Goal: Find specific page/section: Find specific page/section

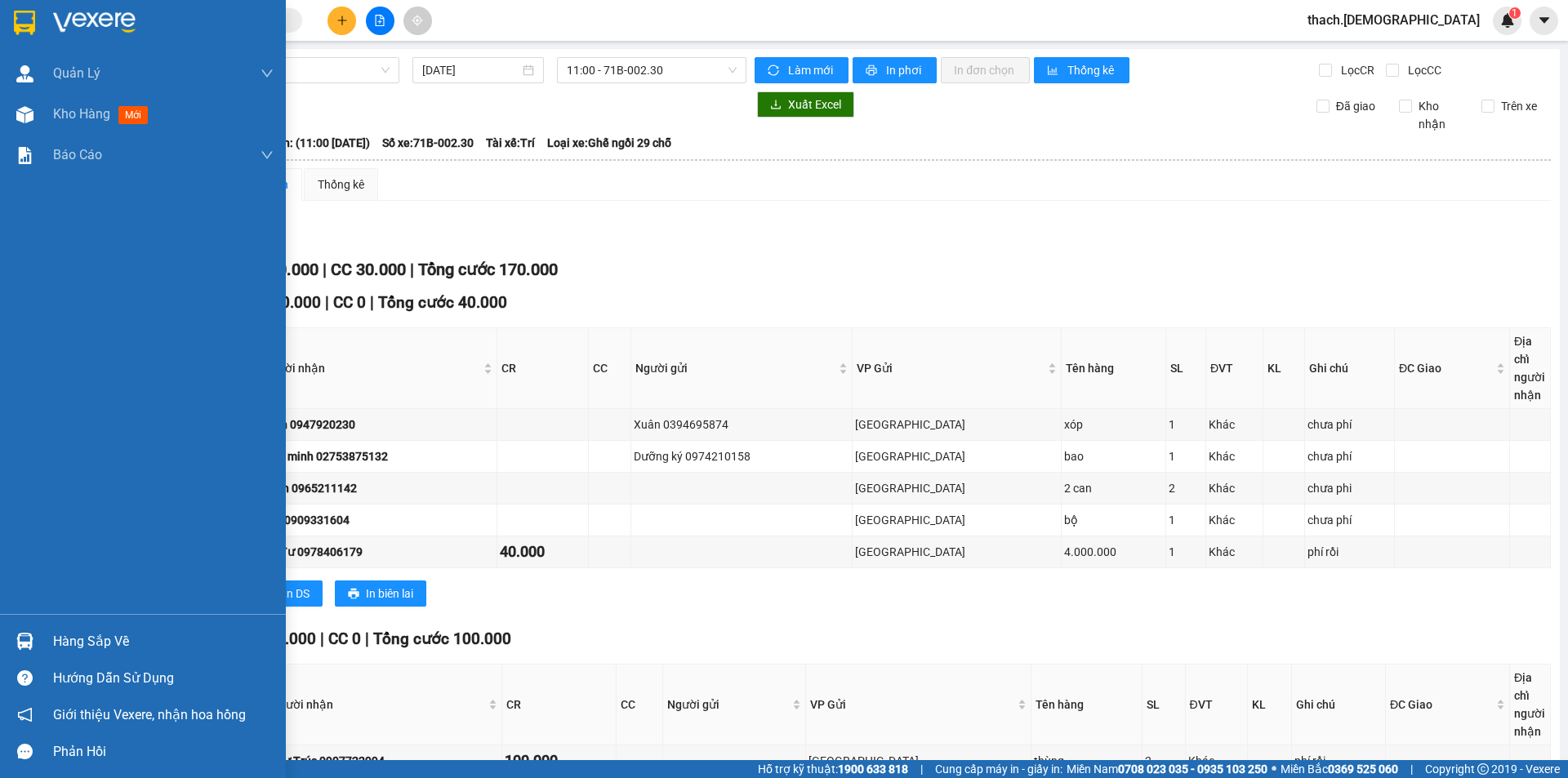
scroll to position [310, 0]
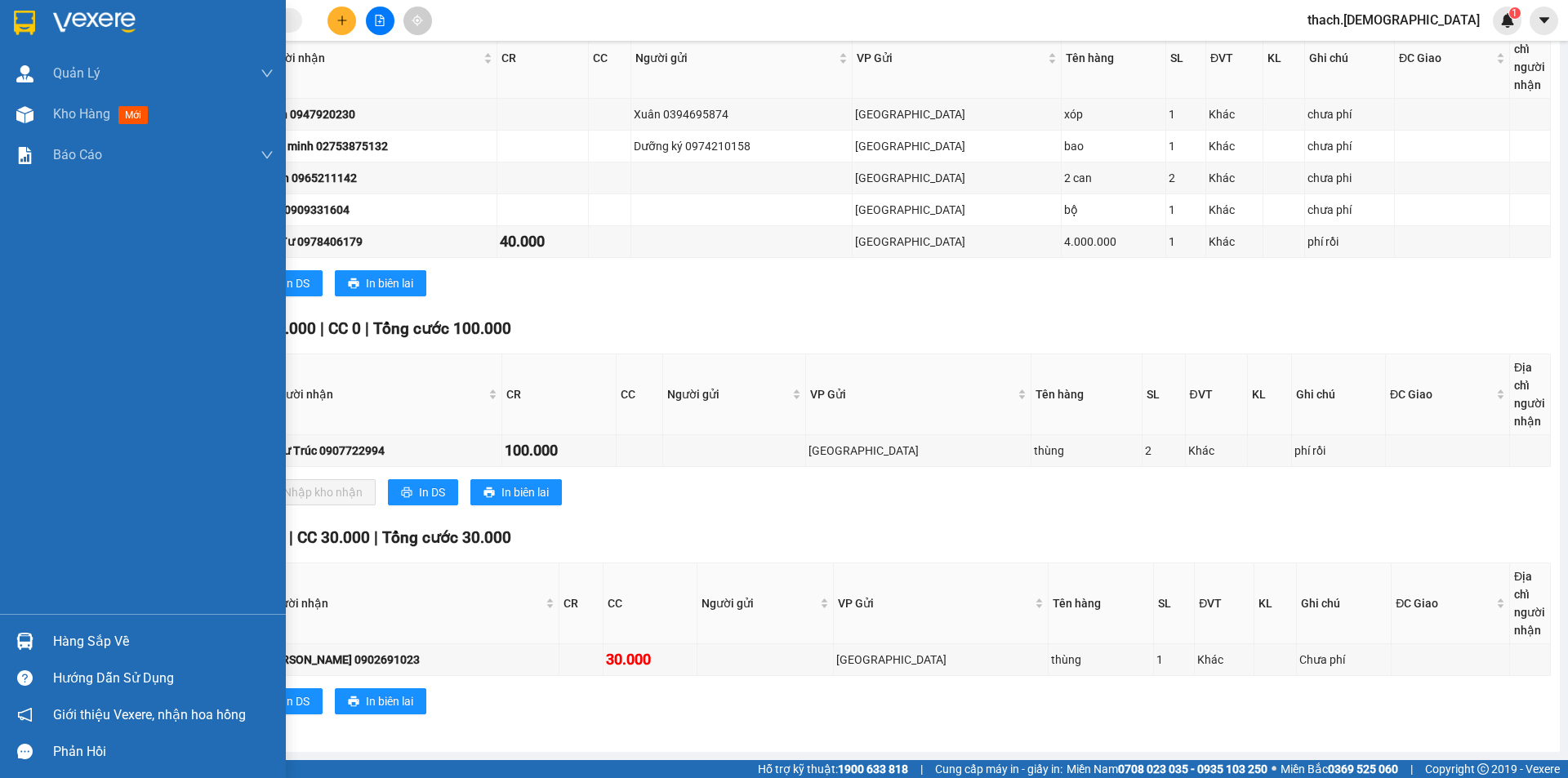
click at [98, 632] on div "Hàng sắp về" at bounding box center [163, 642] width 220 height 25
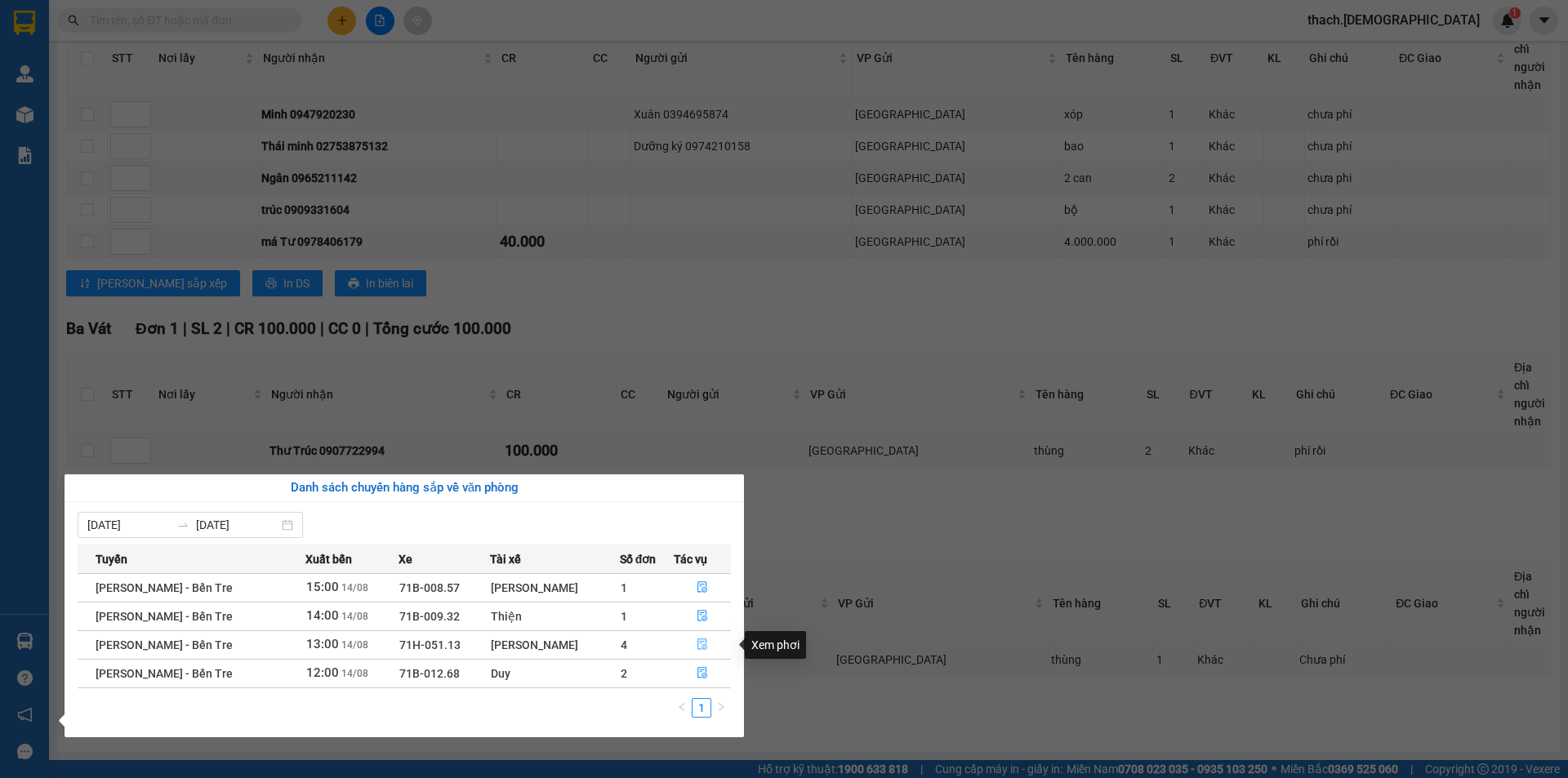
click at [697, 638] on icon "file-done" at bounding box center [703, 644] width 11 height 11
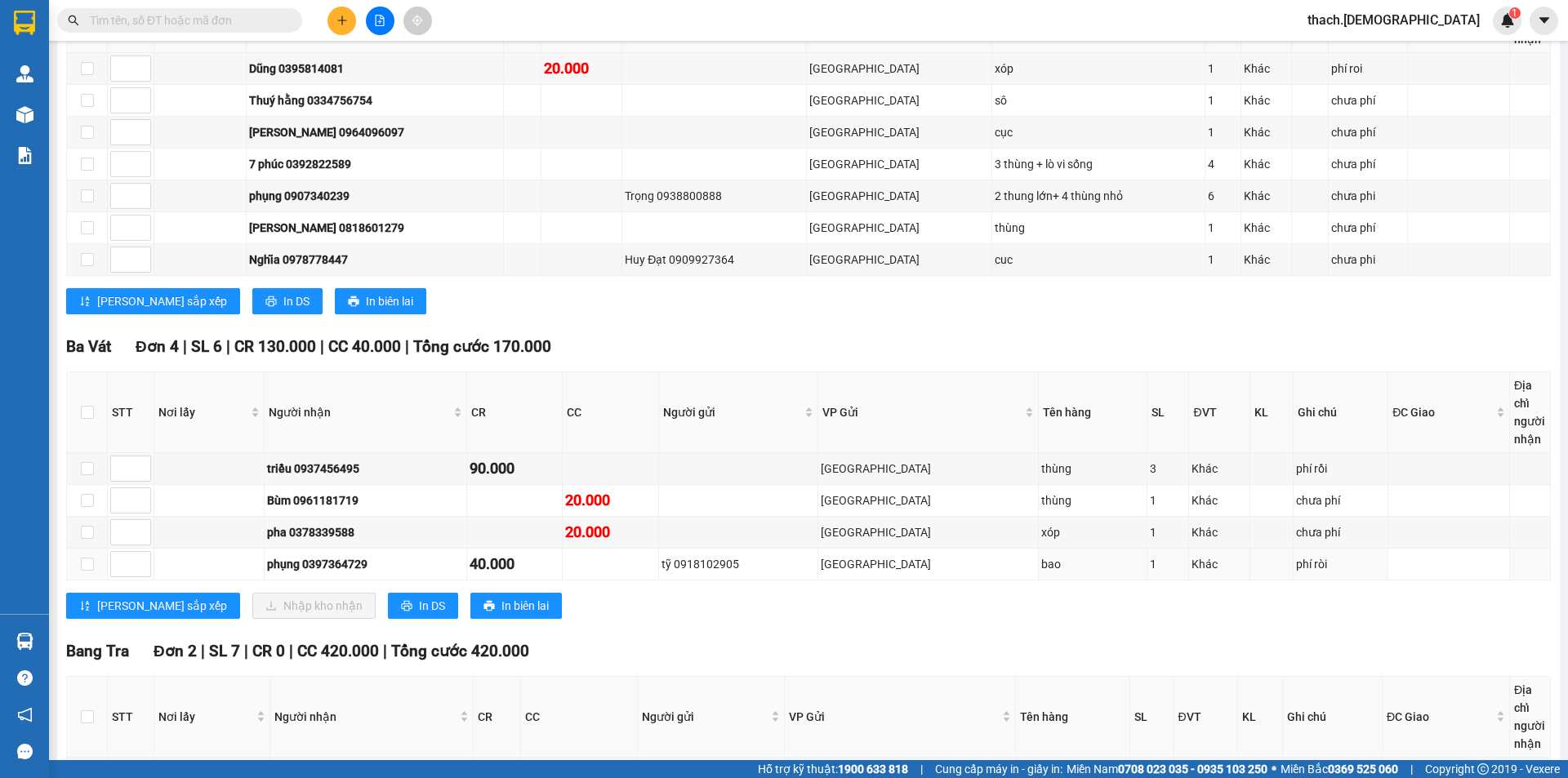
scroll to position [601, 0]
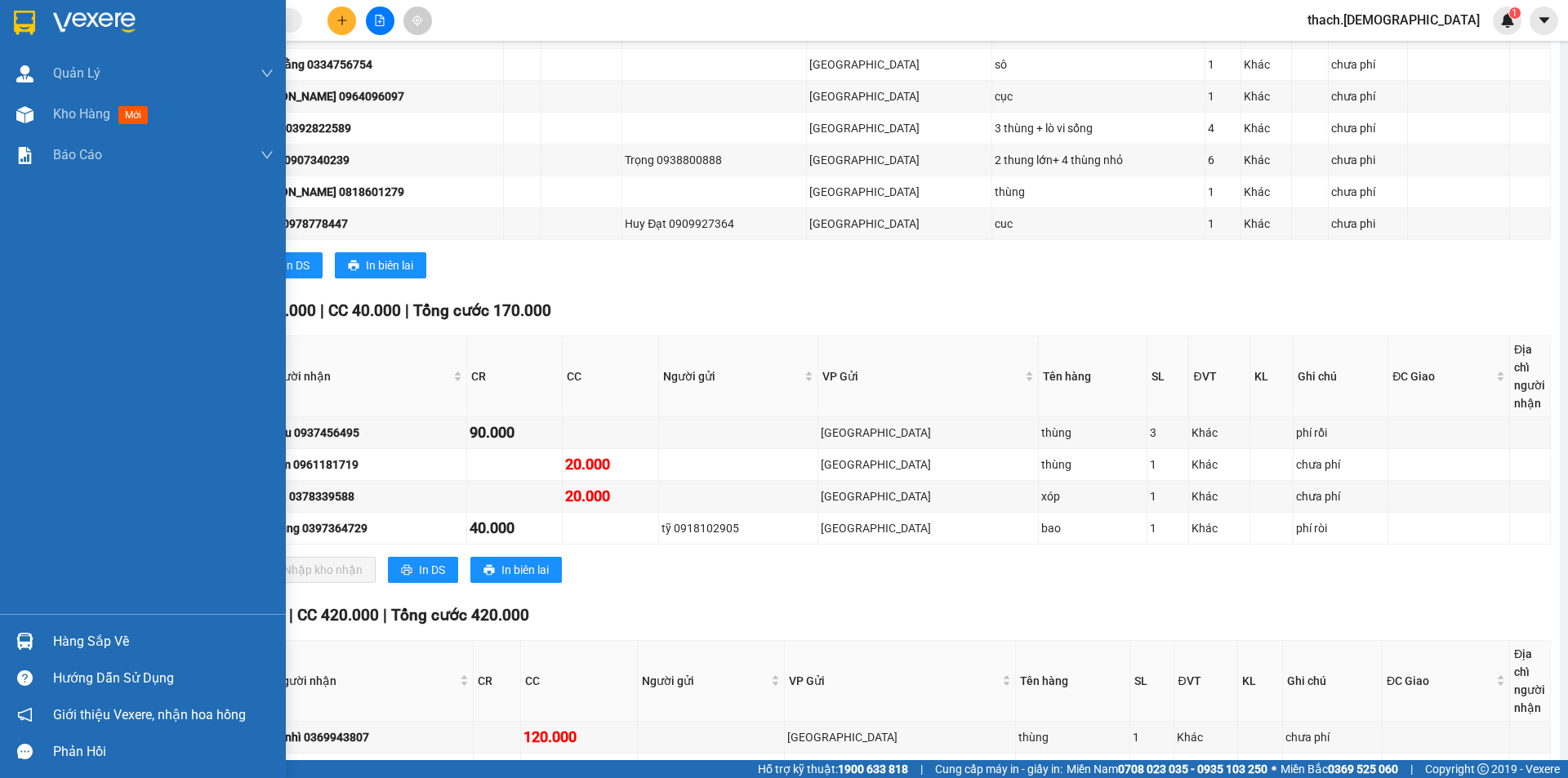
click at [78, 631] on div "Hàng sắp về" at bounding box center [163, 642] width 220 height 25
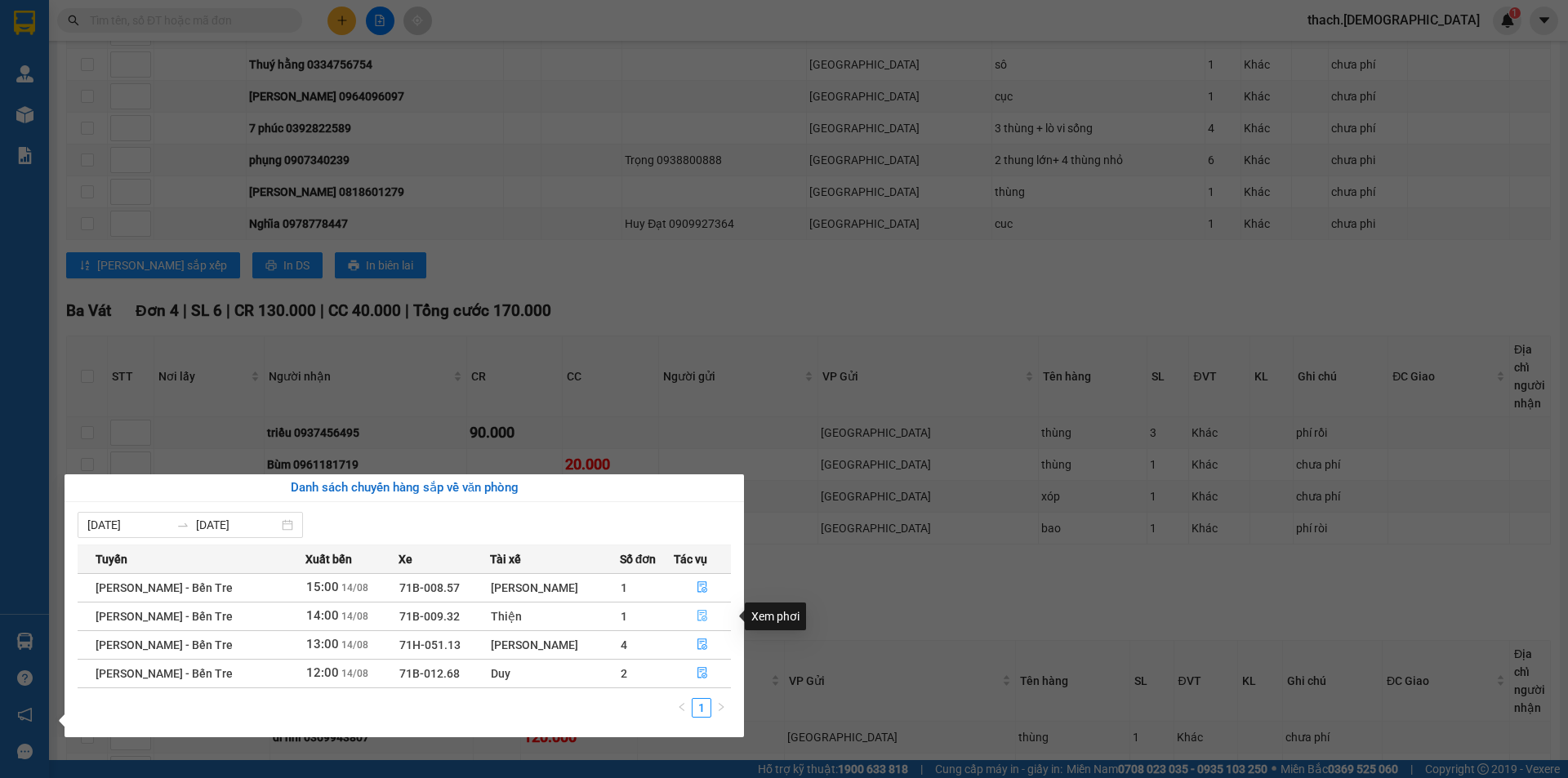
click at [700, 612] on icon "file-done" at bounding box center [703, 616] width 9 height 11
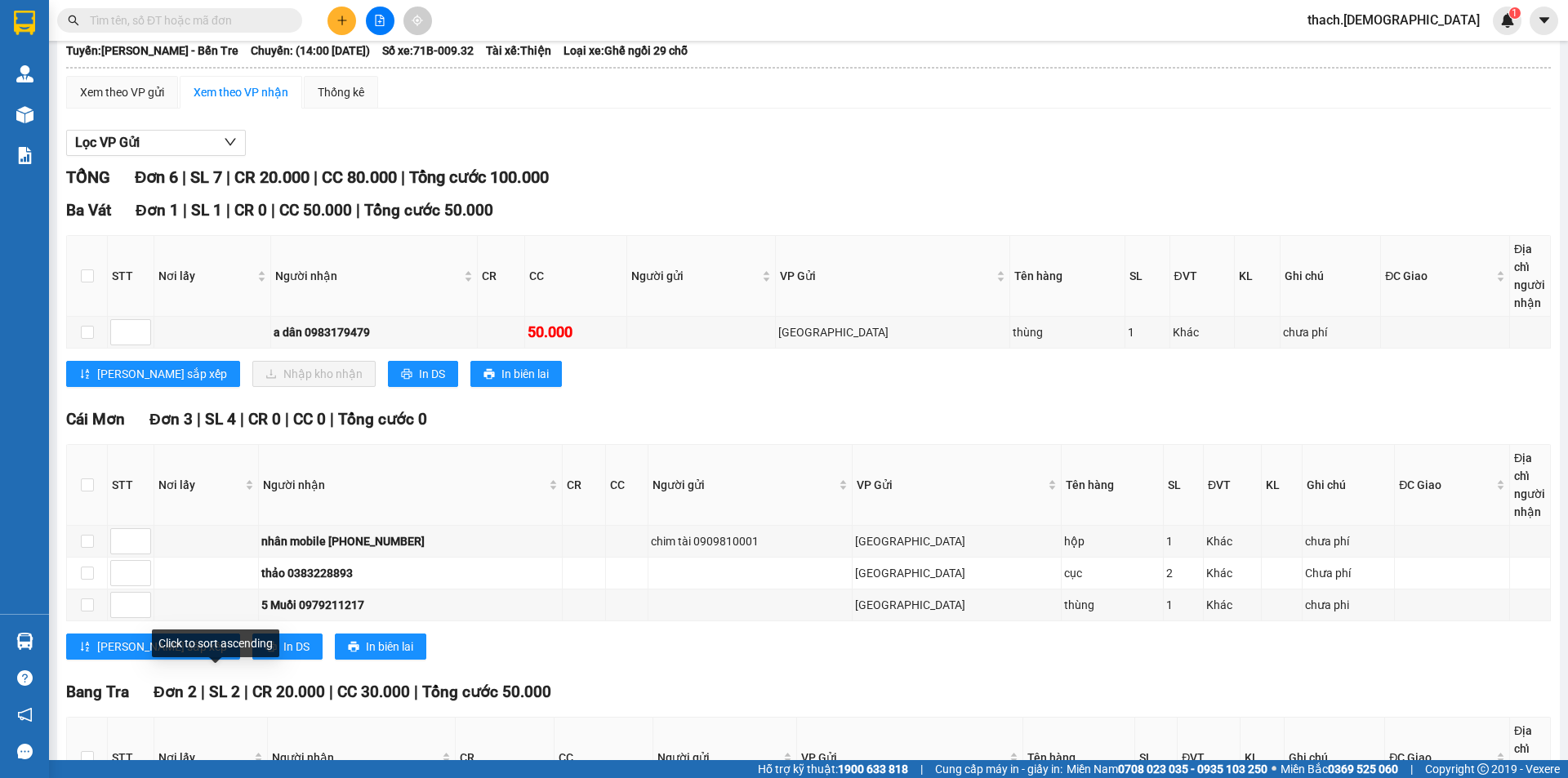
scroll to position [87, 0]
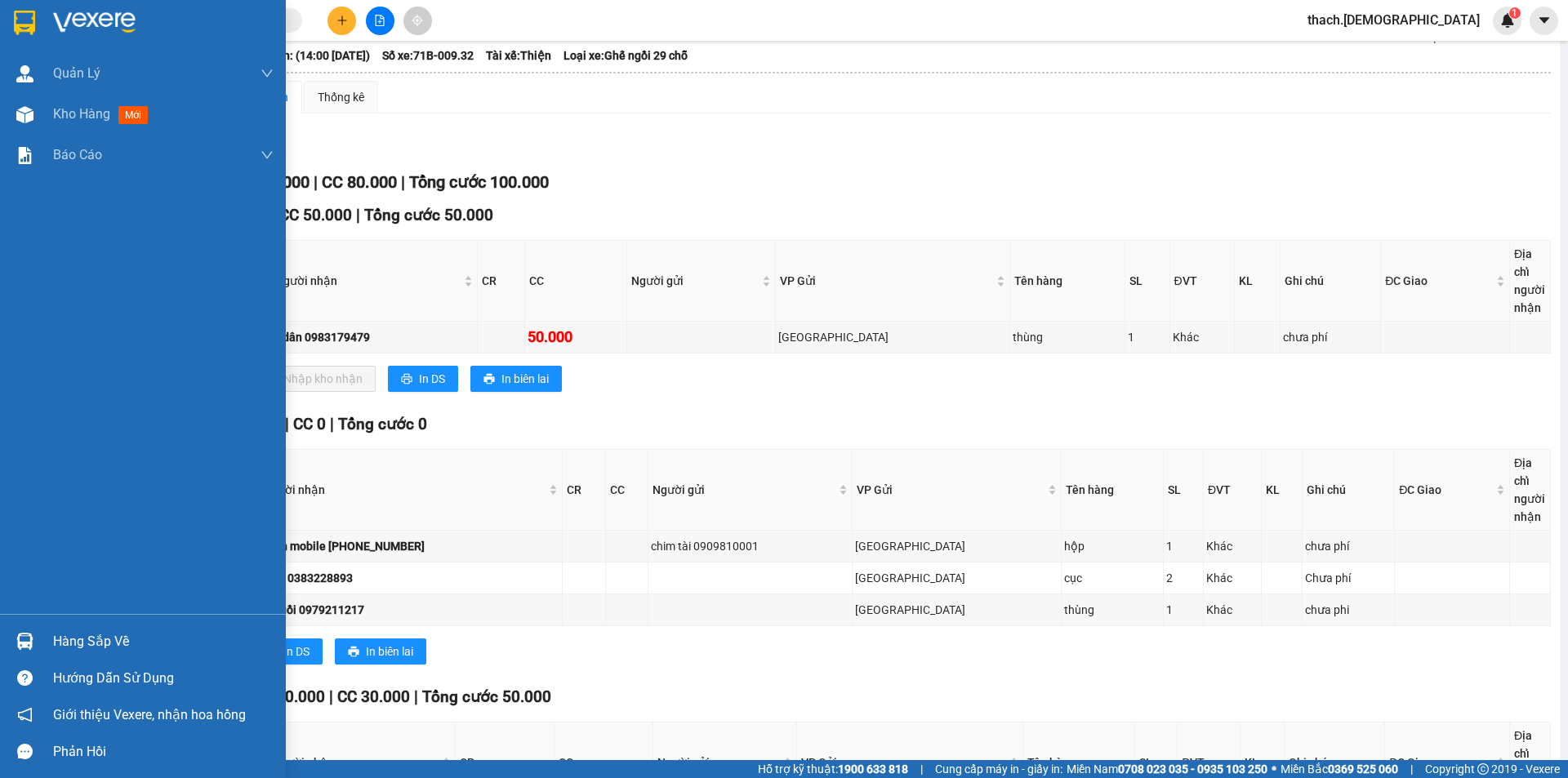
click at [78, 638] on div "Hàng sắp về" at bounding box center [163, 642] width 220 height 25
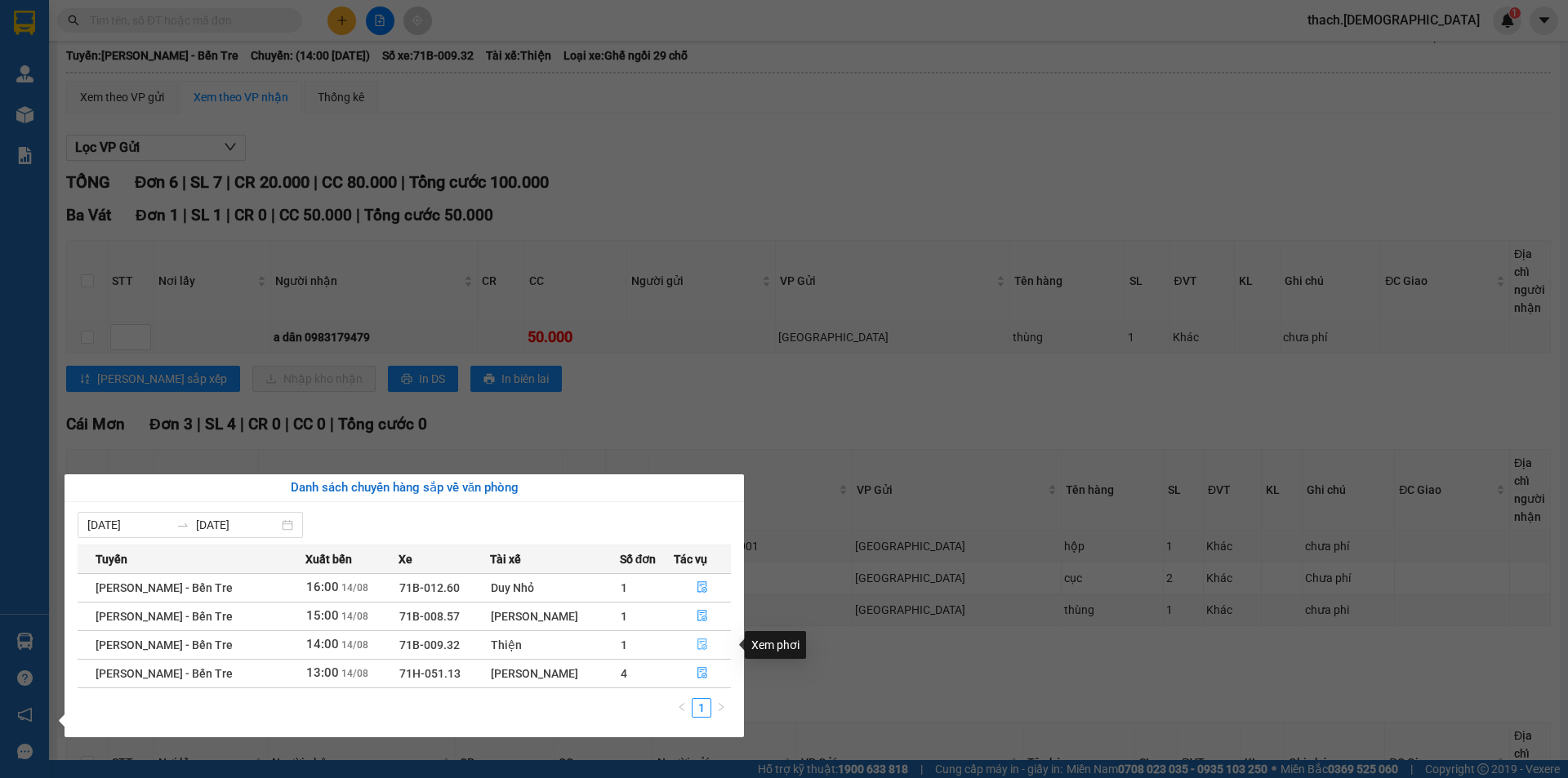
click at [698, 642] on icon "file-done" at bounding box center [703, 645] width 9 height 11
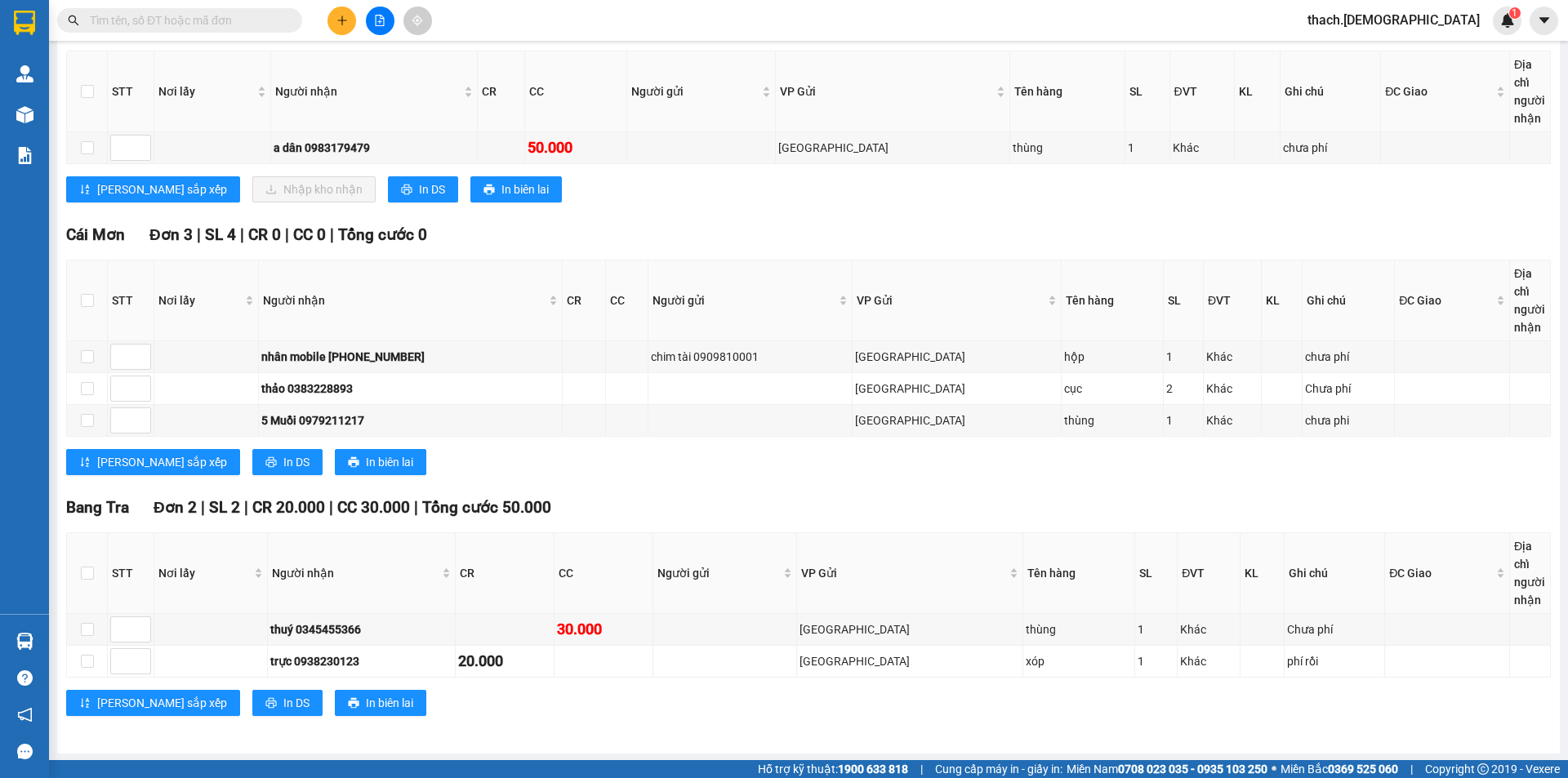
scroll to position [279, 0]
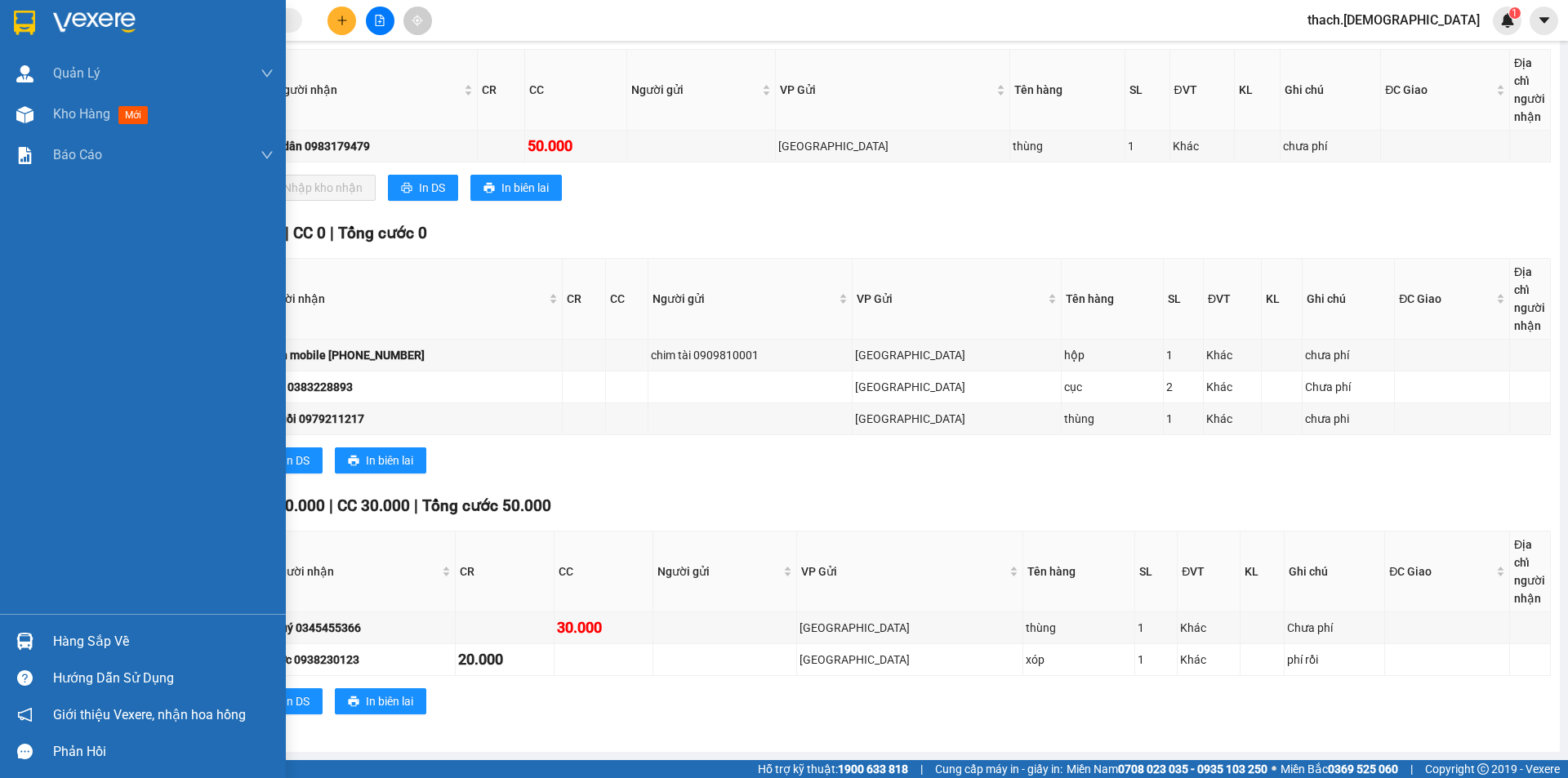
click at [69, 638] on div "Hàng sắp về" at bounding box center [163, 642] width 220 height 25
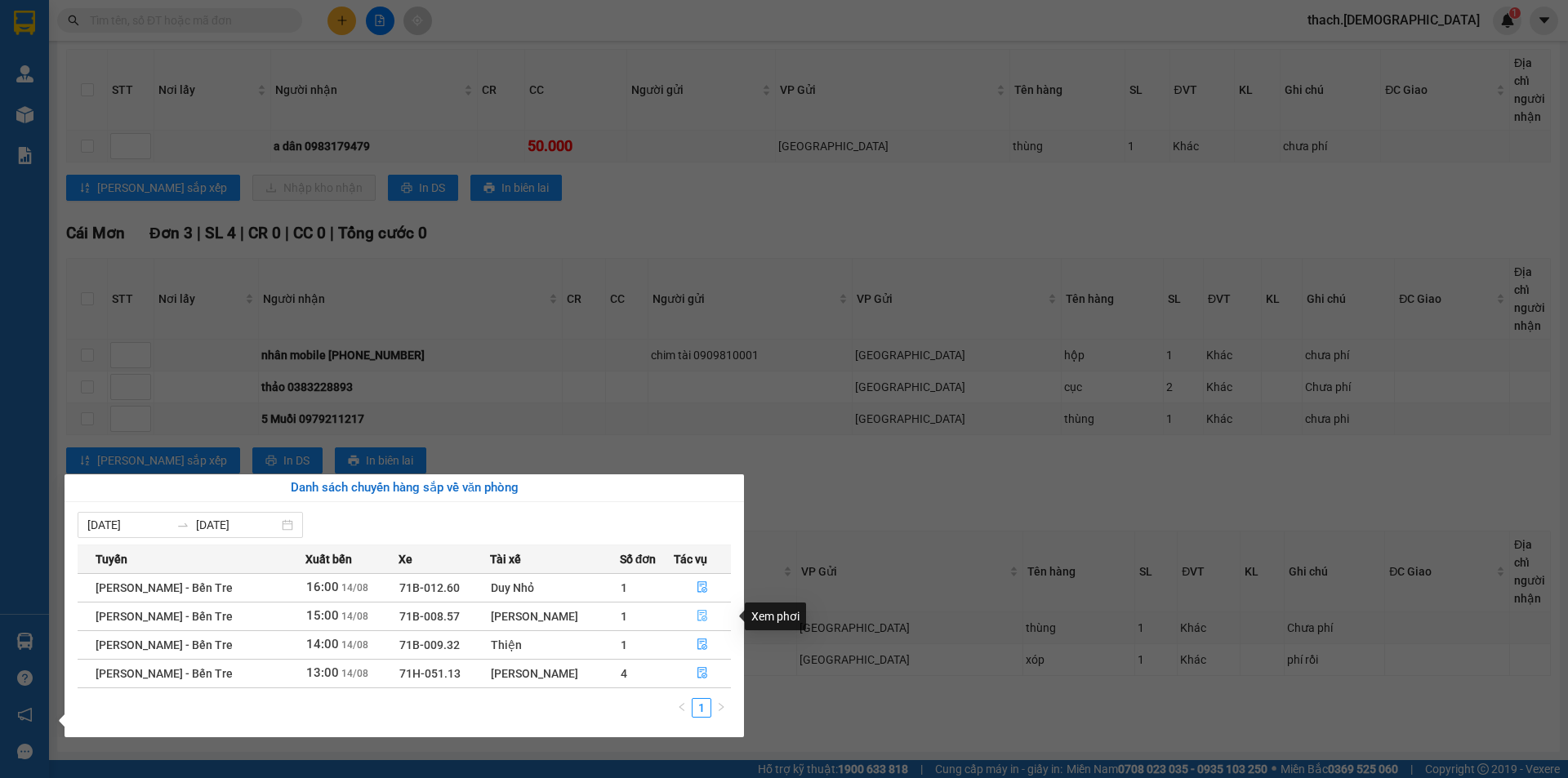
click at [697, 617] on icon "file-done" at bounding box center [703, 615] width 11 height 11
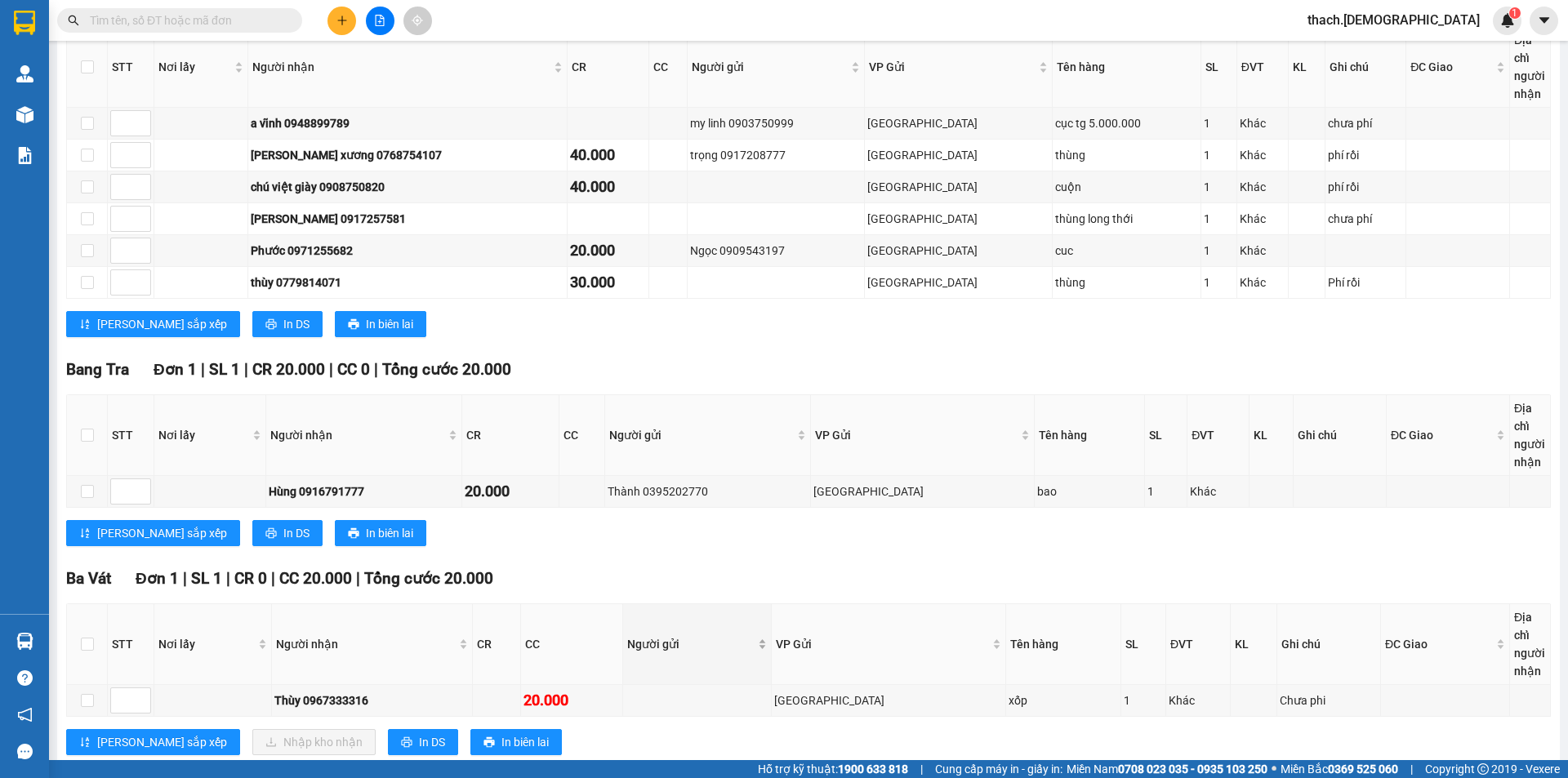
scroll to position [342, 0]
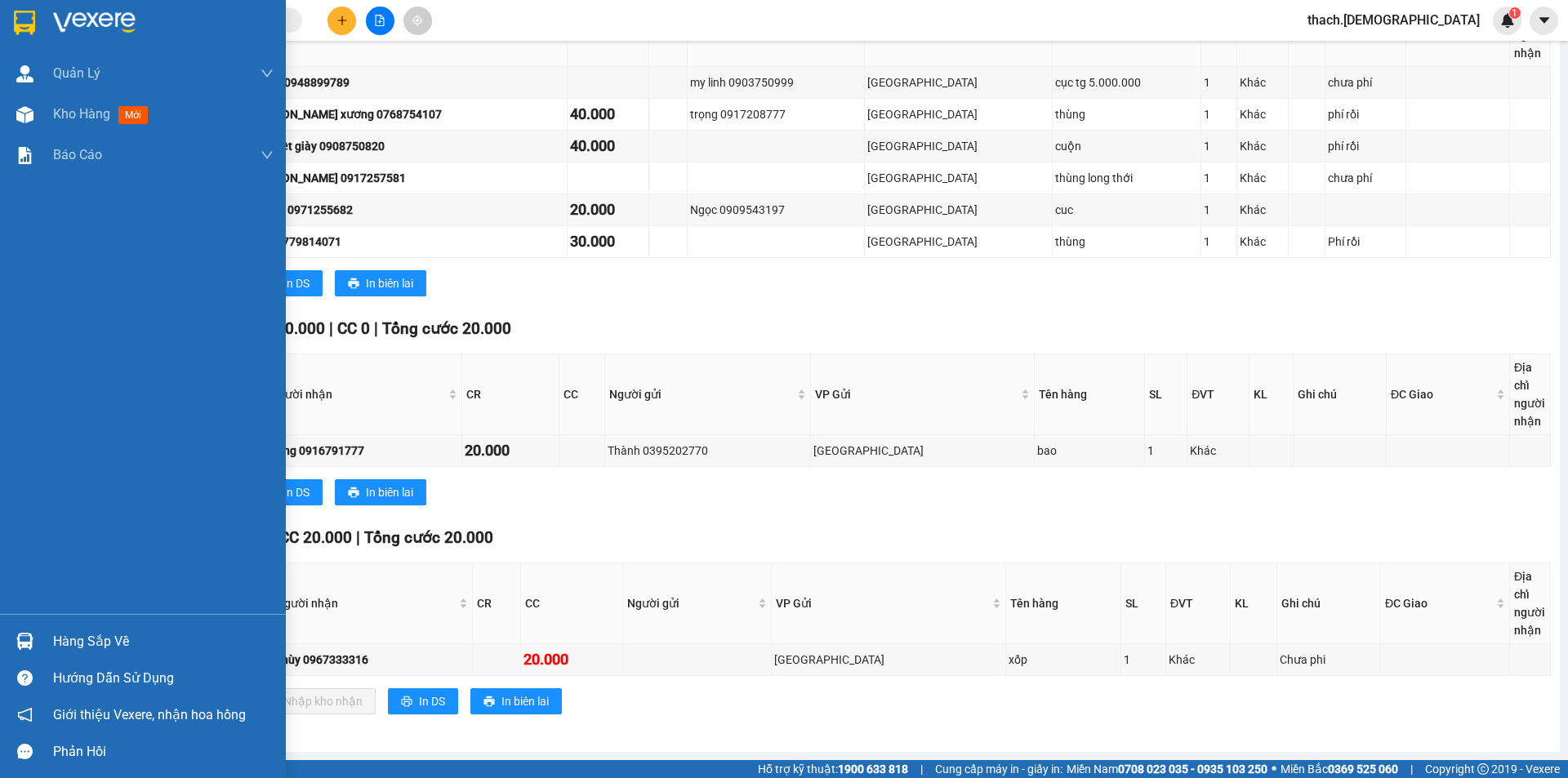
click at [80, 630] on div "Hàng sắp về" at bounding box center [163, 642] width 220 height 25
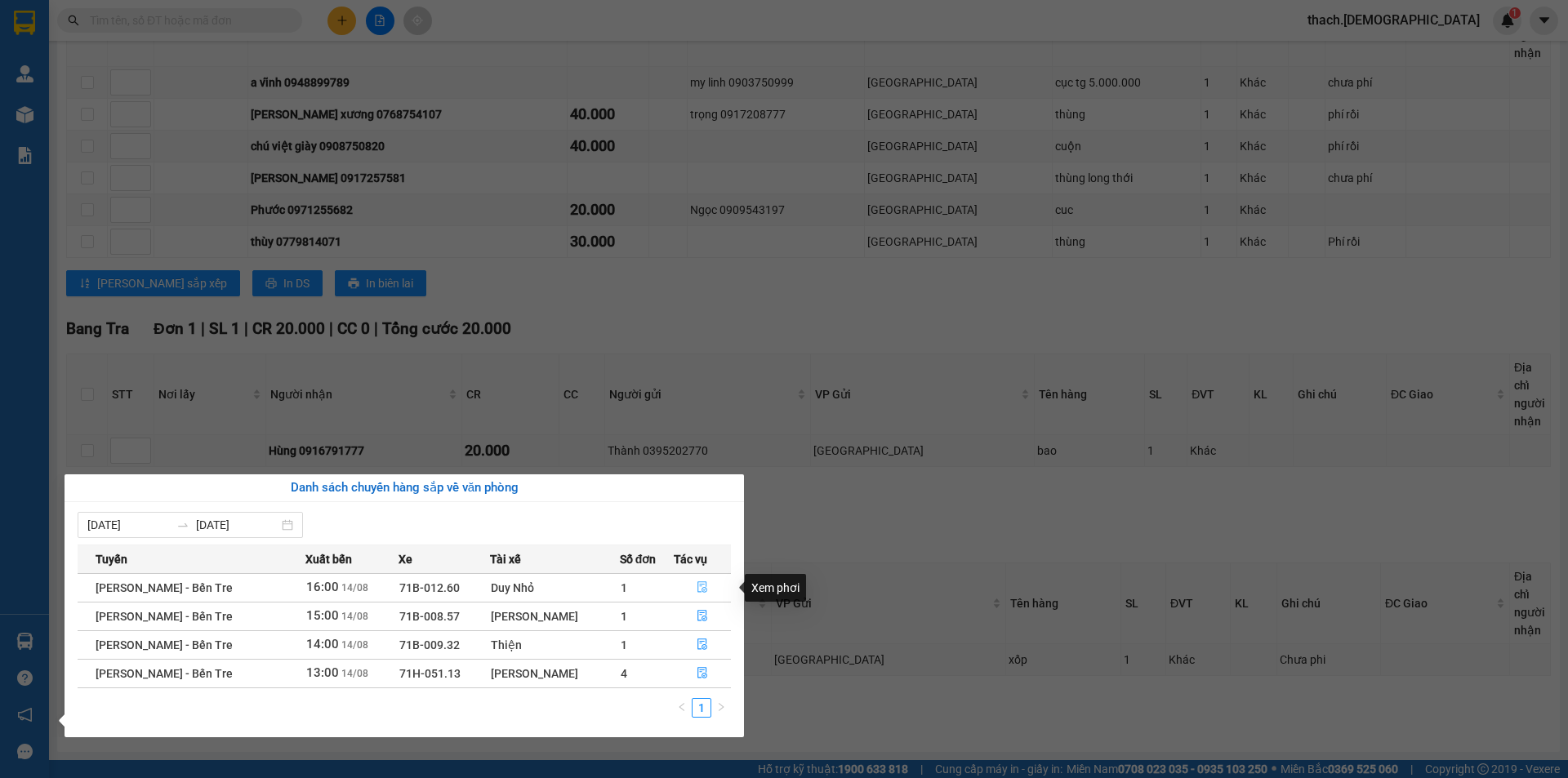
click at [698, 585] on icon "file-done" at bounding box center [703, 587] width 11 height 11
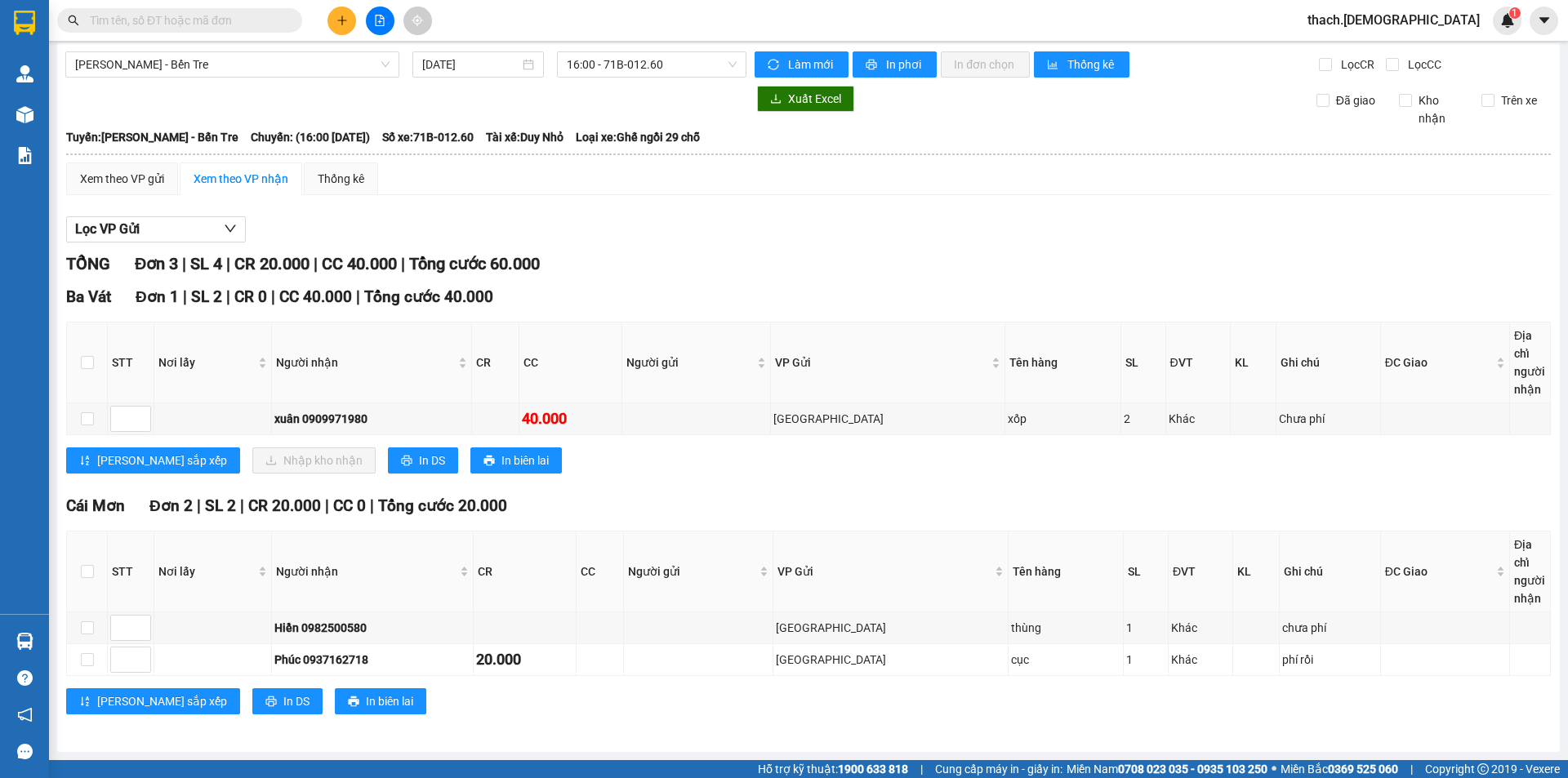
scroll to position [6, 0]
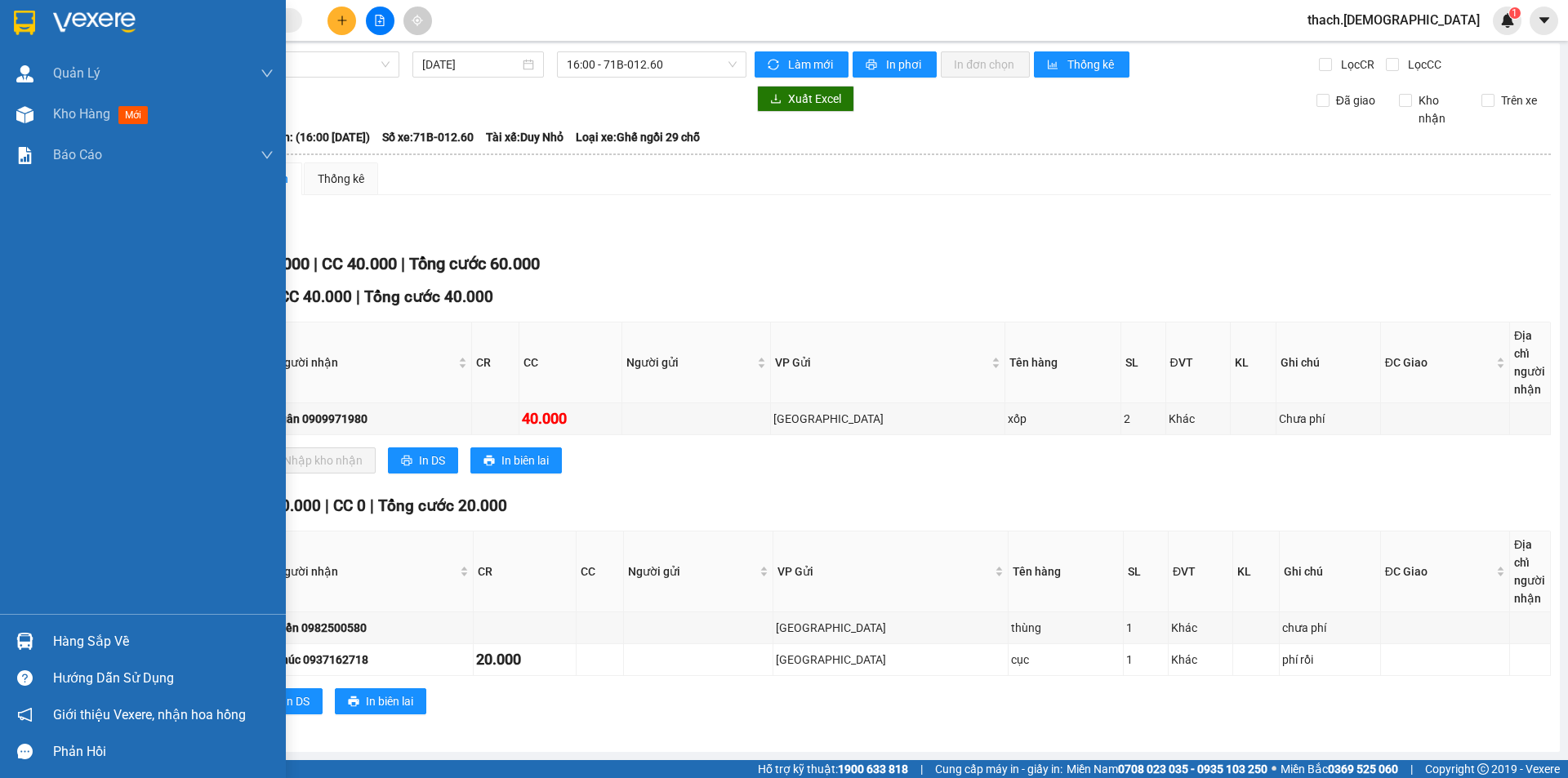
click at [103, 640] on div "Hàng sắp về" at bounding box center [163, 642] width 220 height 25
click at [28, 114] on div "Quản [PERSON_NAME] lý khách hàng mới Quản lý giao nhận mới Kho hàng mới Báo cáo…" at bounding box center [143, 389] width 286 height 778
click at [28, 114] on img at bounding box center [25, 114] width 17 height 17
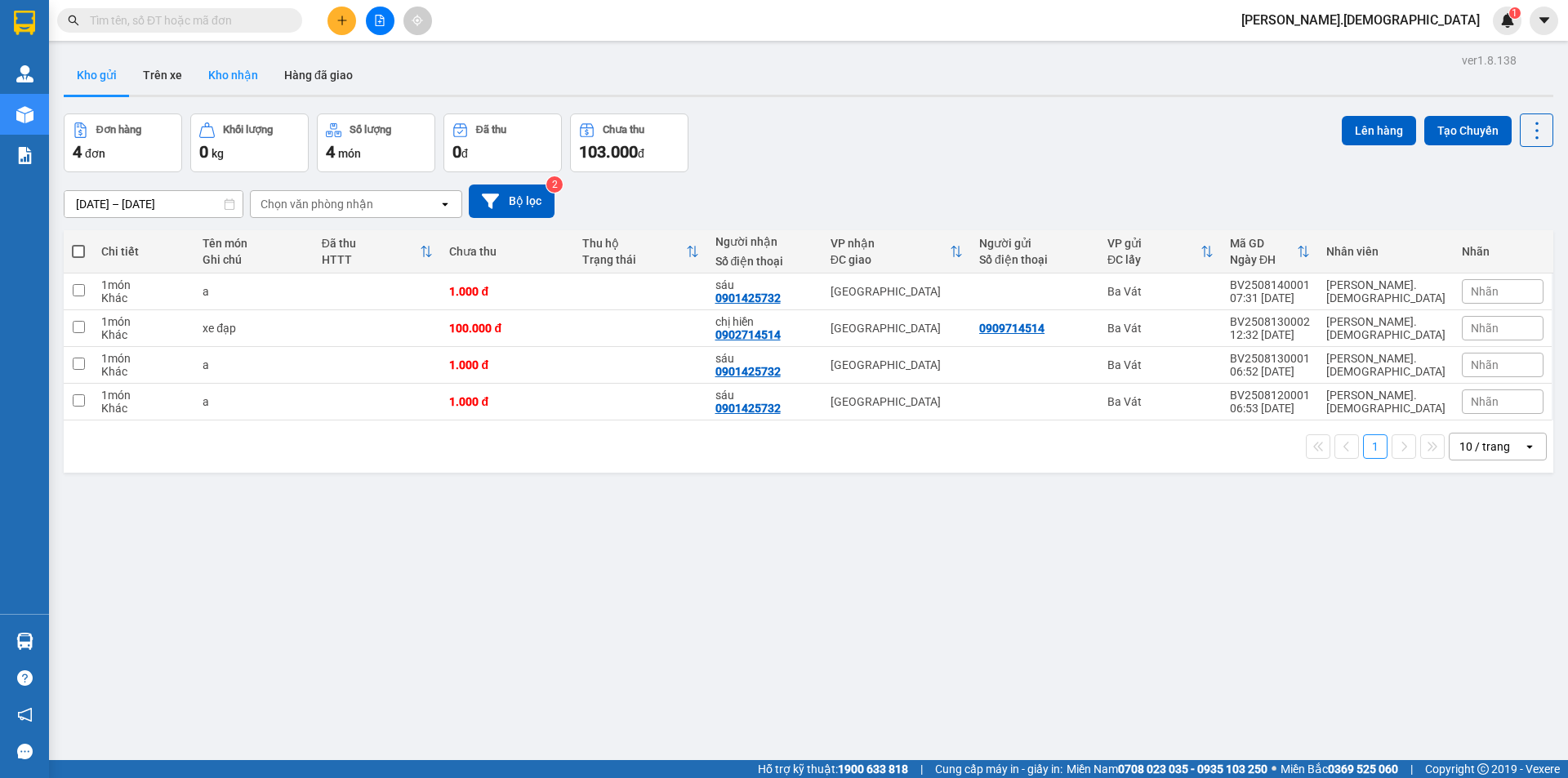
click at [231, 76] on button "Kho nhận" at bounding box center [233, 75] width 76 height 39
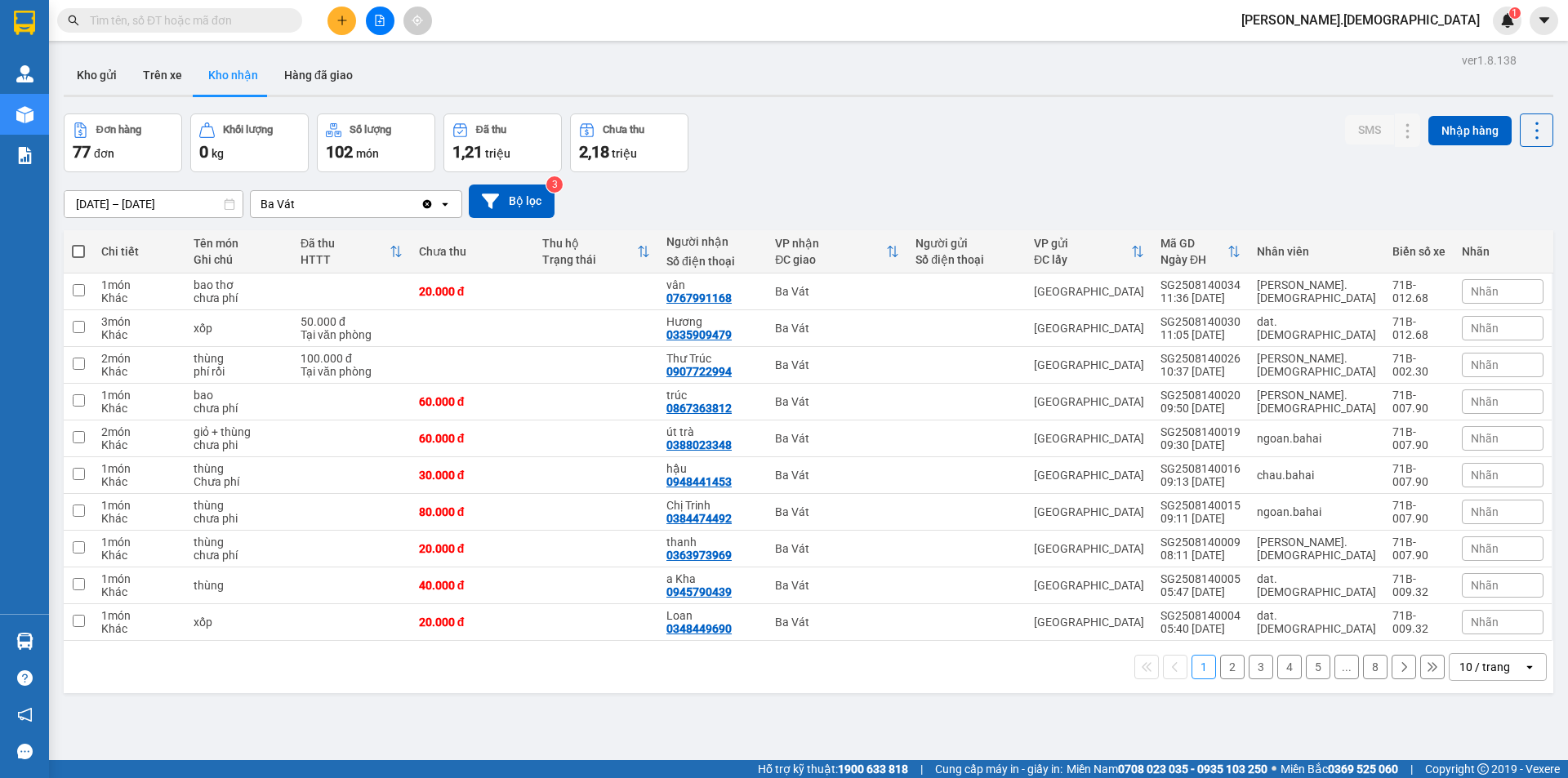
click at [1220, 666] on button "2" at bounding box center [1232, 667] width 25 height 25
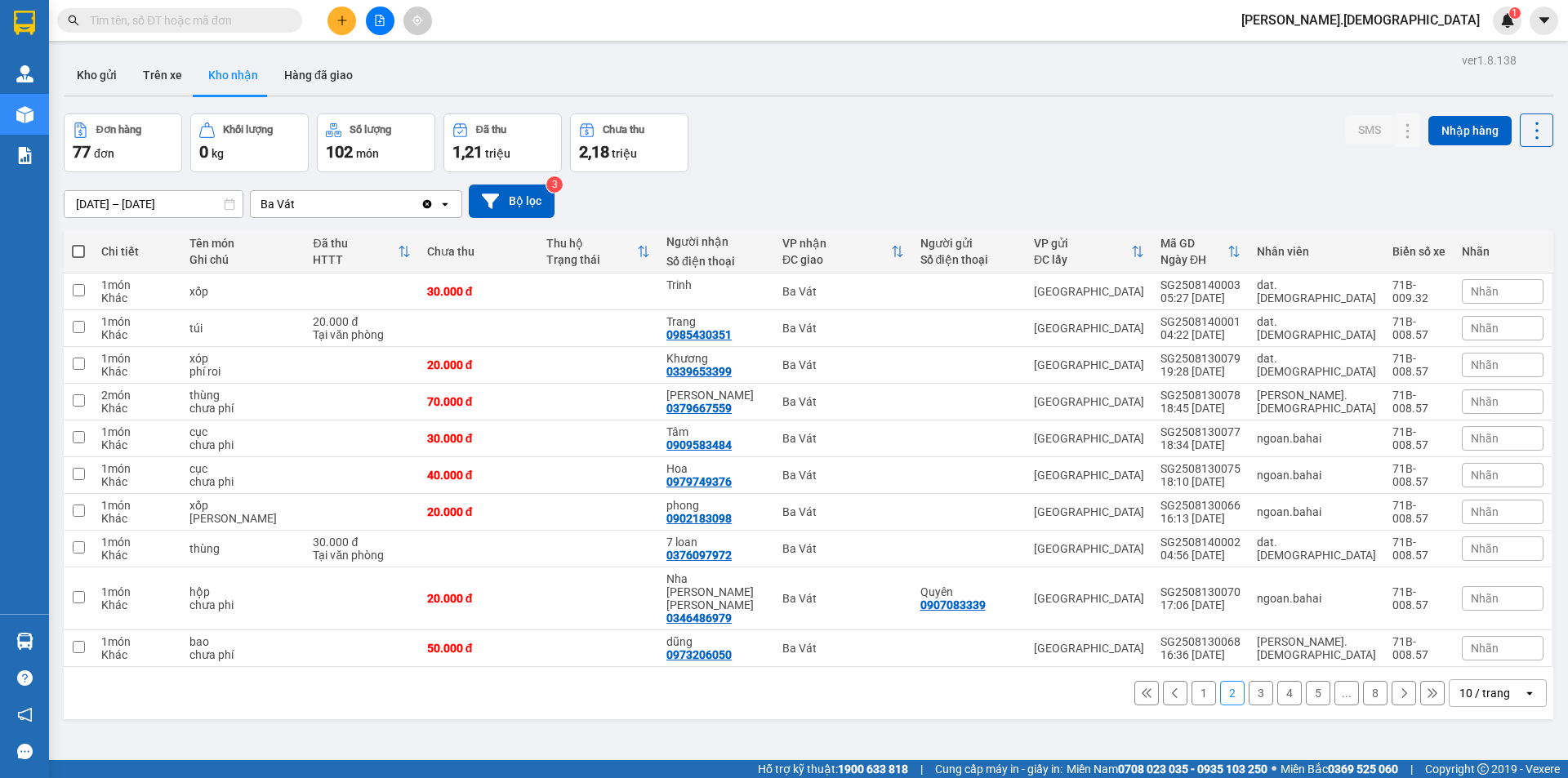
click at [1198, 681] on button "1" at bounding box center [1204, 693] width 25 height 25
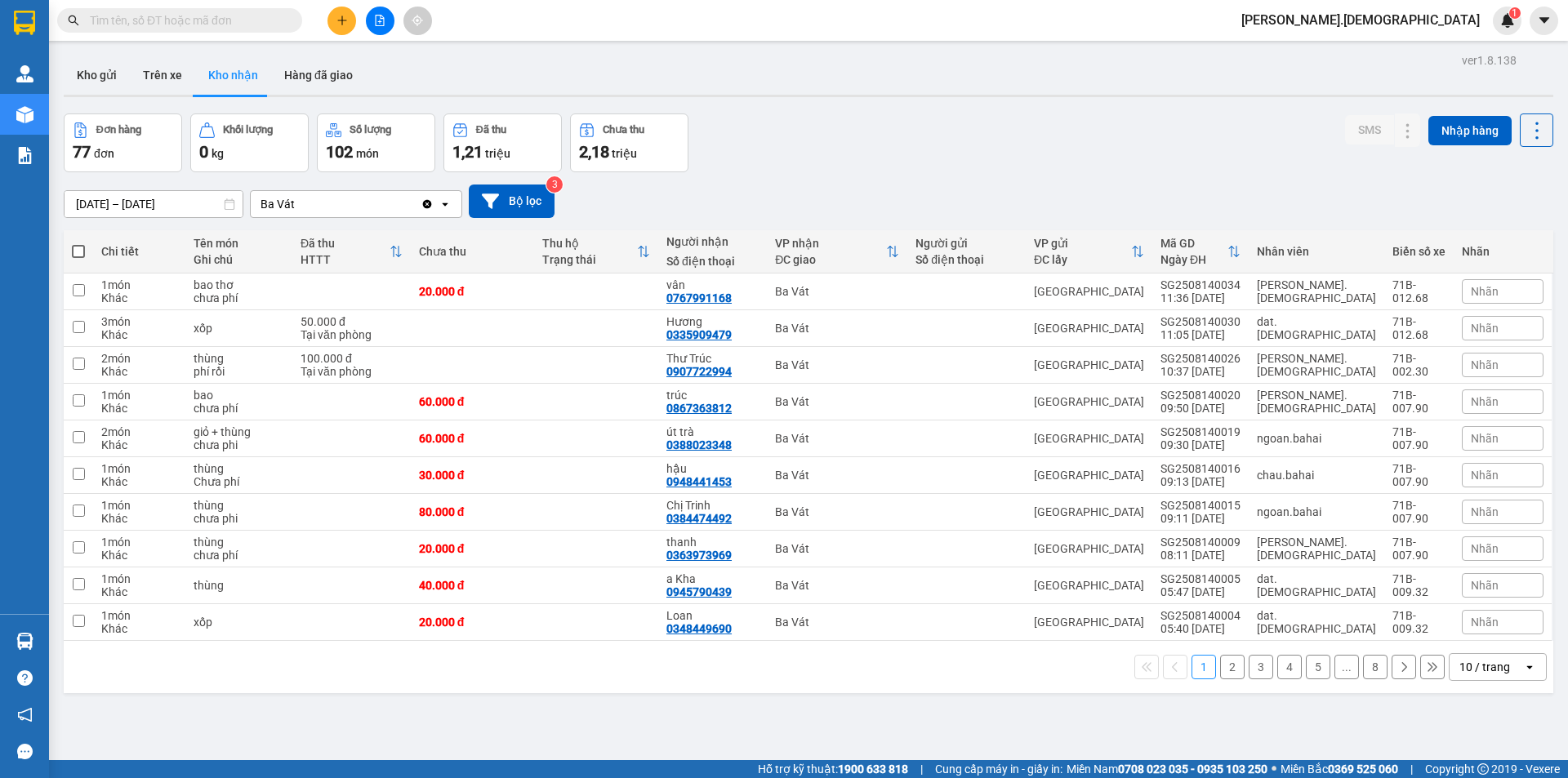
drag, startPoint x: 243, startPoint y: 19, endPoint x: 235, endPoint y: 21, distance: 8.2
click at [243, 19] on input "text" at bounding box center [186, 20] width 193 height 18
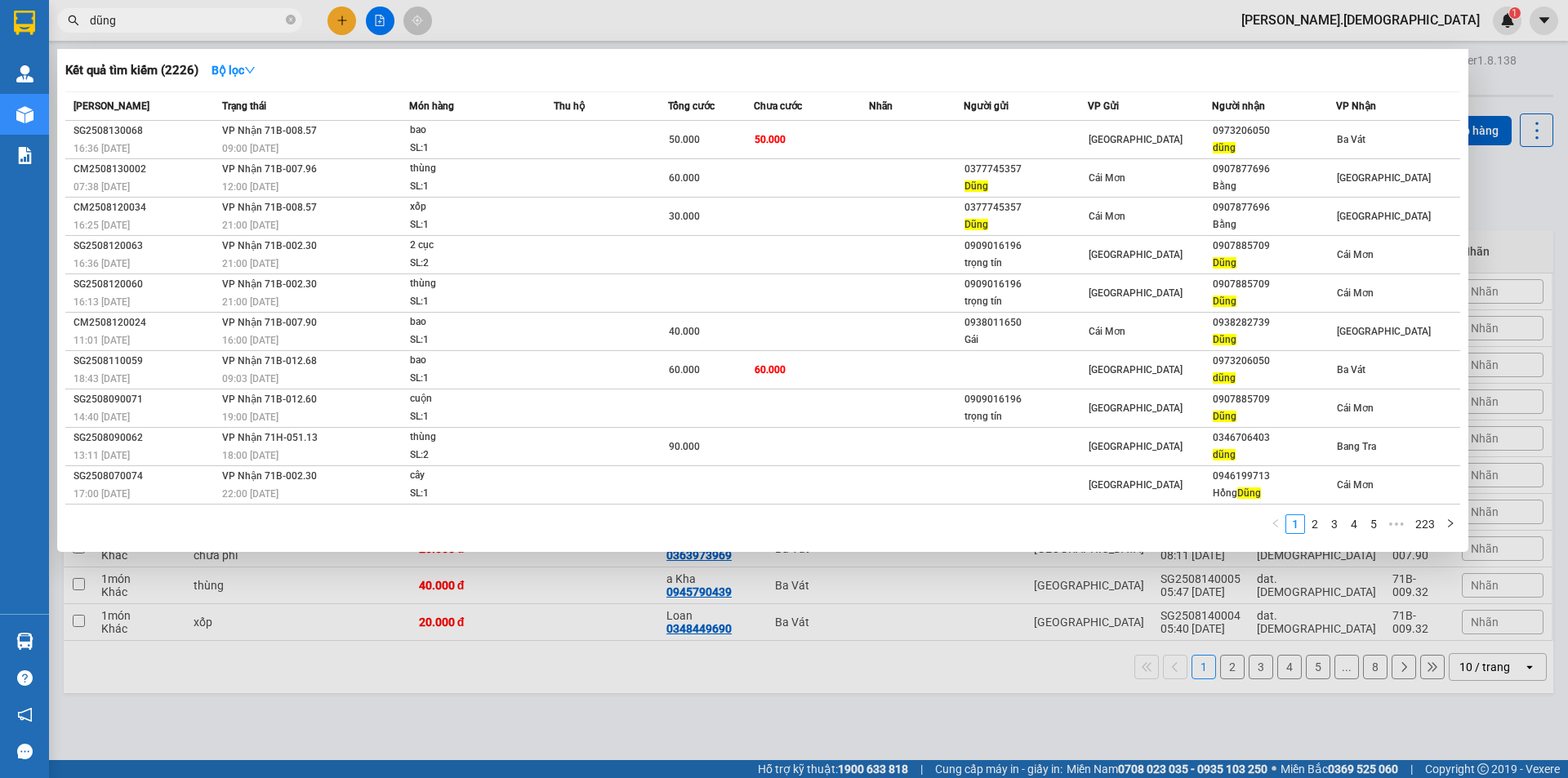
type input "dũng"
click at [662, 737] on div at bounding box center [784, 389] width 1568 height 778
